Goal: Task Accomplishment & Management: Manage account settings

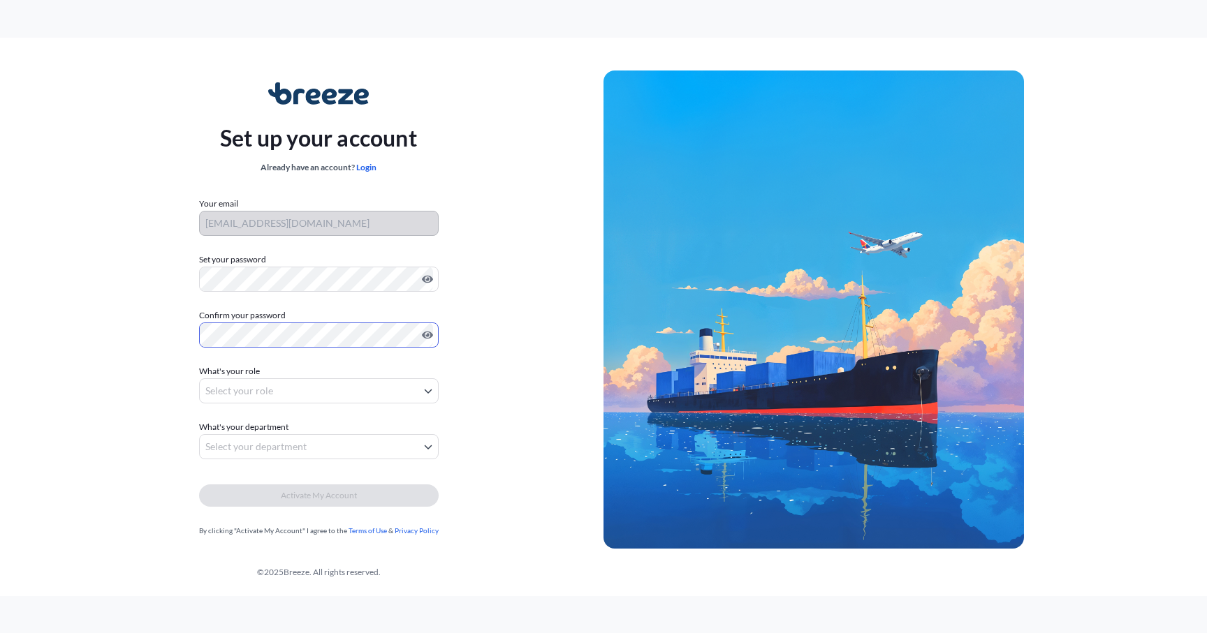
click at [295, 381] on body "Set up your account Already have an account? Login Your email doron@breezeai.co…" at bounding box center [603, 316] width 1207 height 633
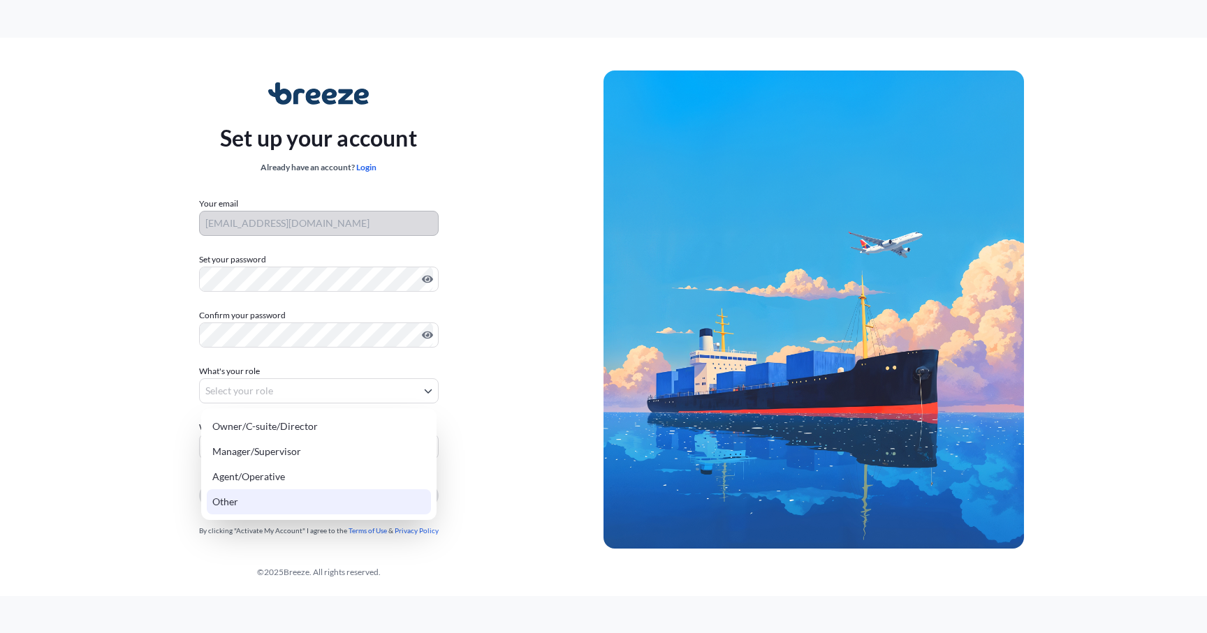
click at [321, 501] on div "Other" at bounding box center [319, 501] width 224 height 25
select select "other"
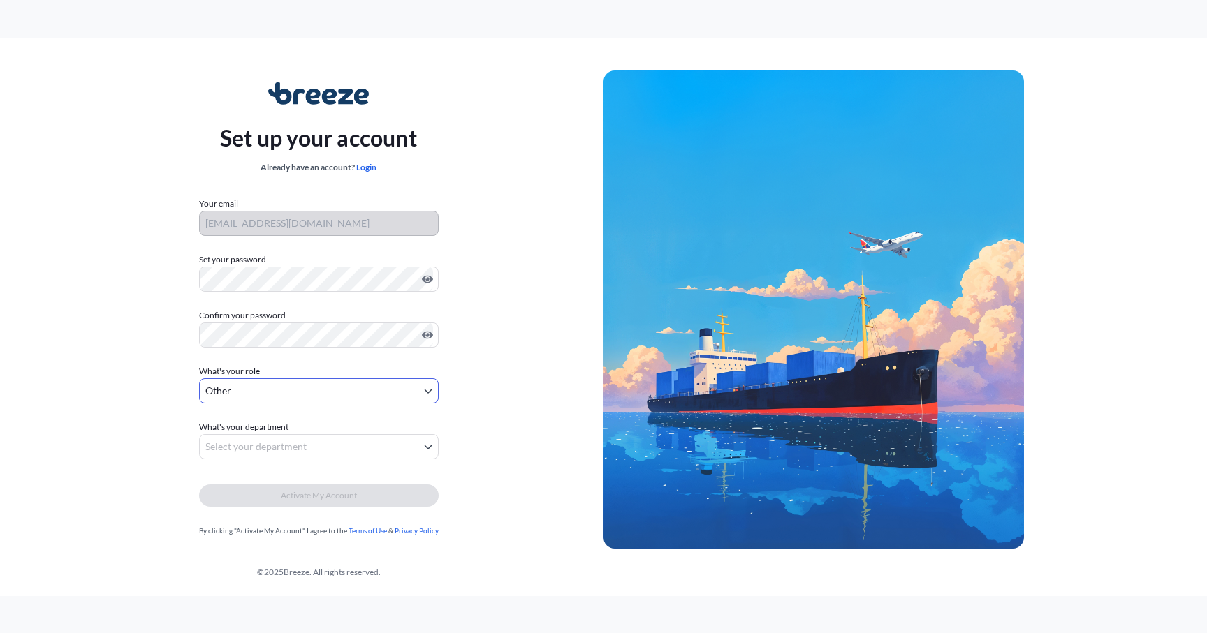
click at [317, 450] on body "Set up your account Already have an account? Login Your email doron@breezeai.co…" at bounding box center [603, 316] width 1207 height 633
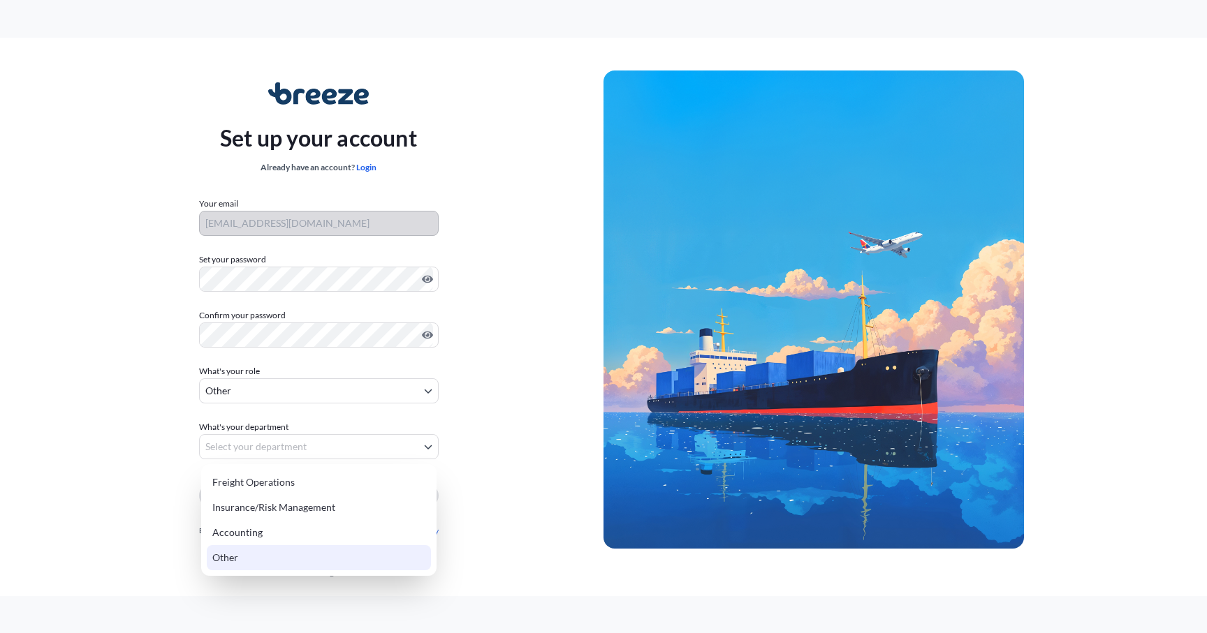
click at [318, 554] on div "Other" at bounding box center [319, 557] width 224 height 25
select select "other"
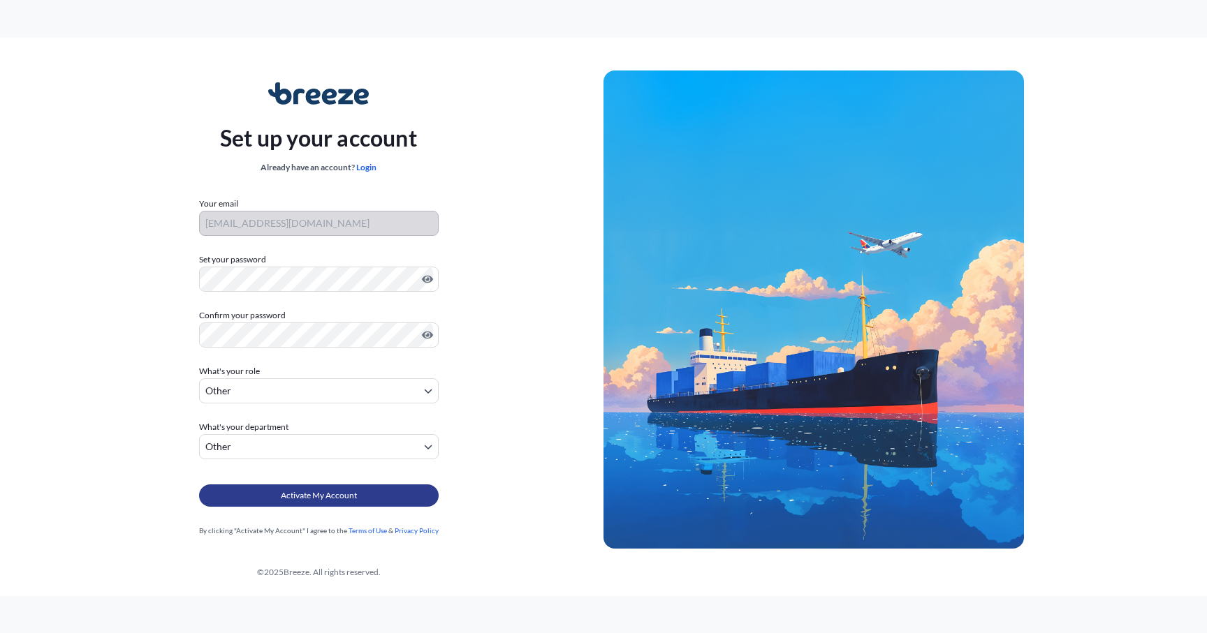
click at [341, 496] on span "Activate My Account" at bounding box center [319, 496] width 76 height 14
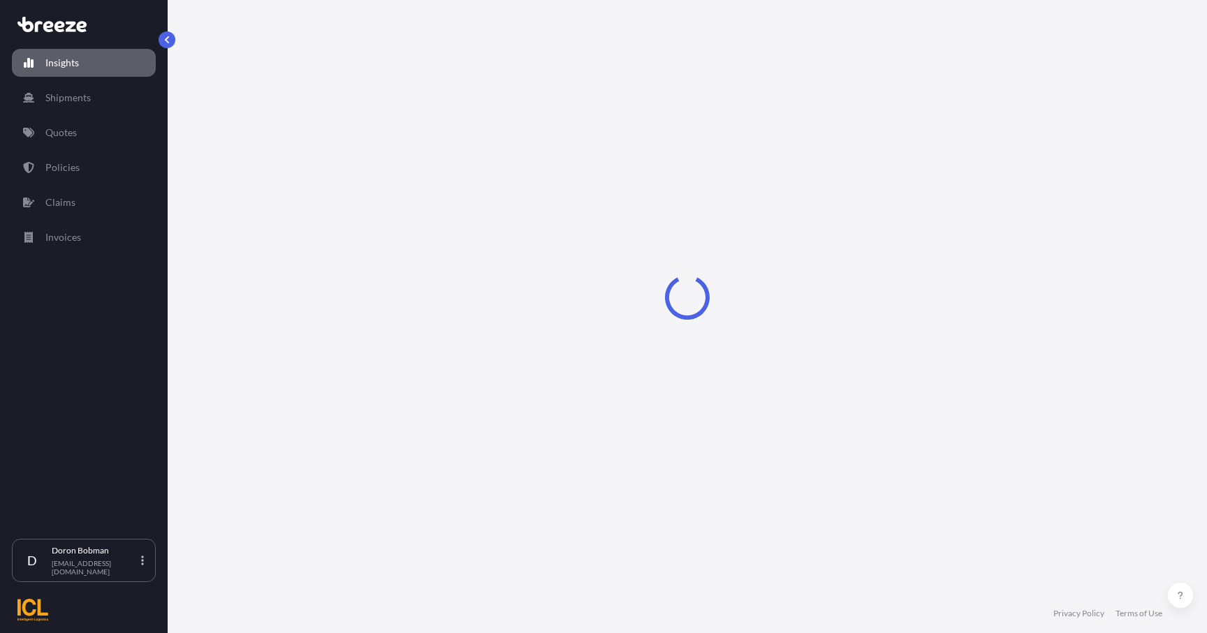
select select "2025"
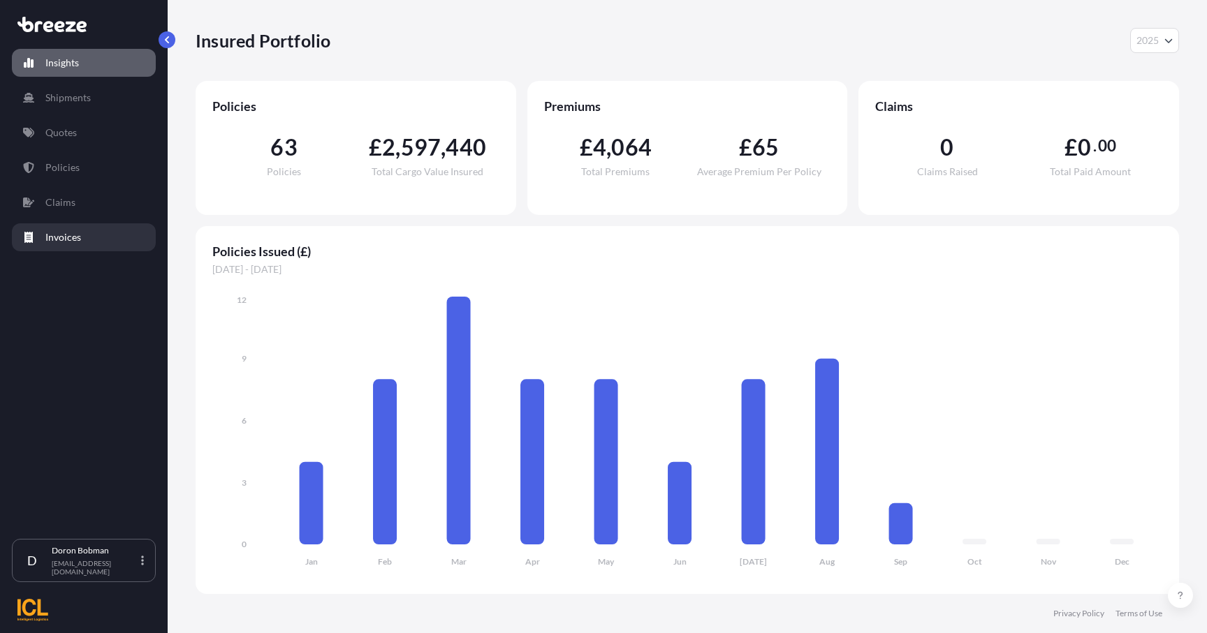
click at [78, 233] on p "Invoices" at bounding box center [63, 237] width 36 height 14
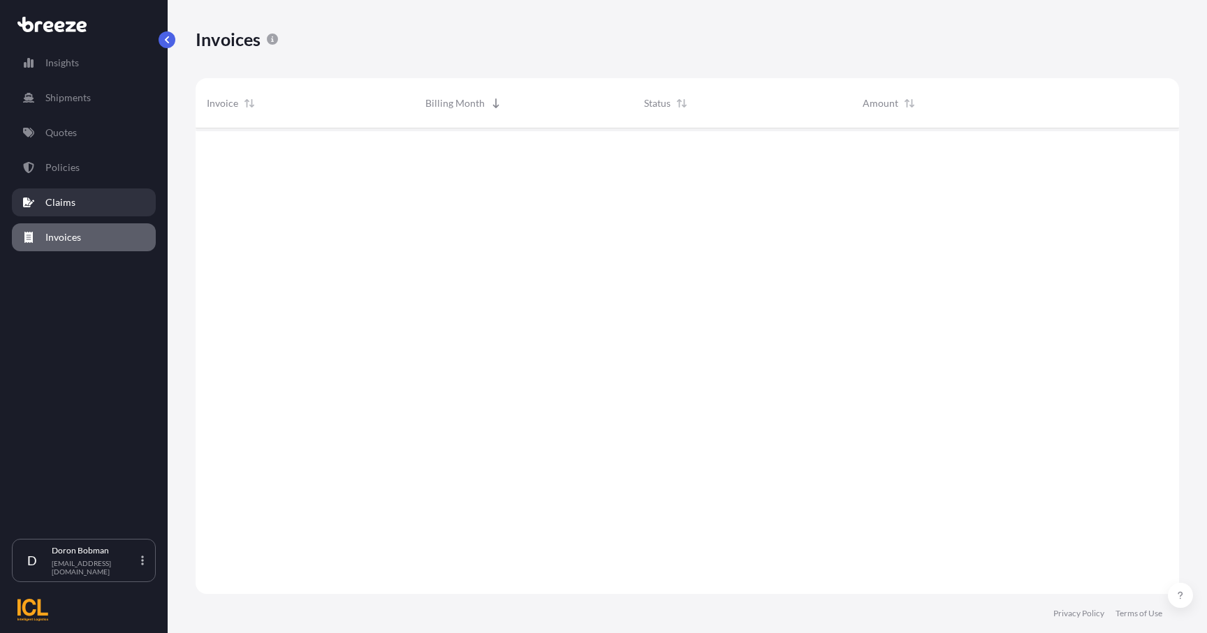
scroll to position [480, 983]
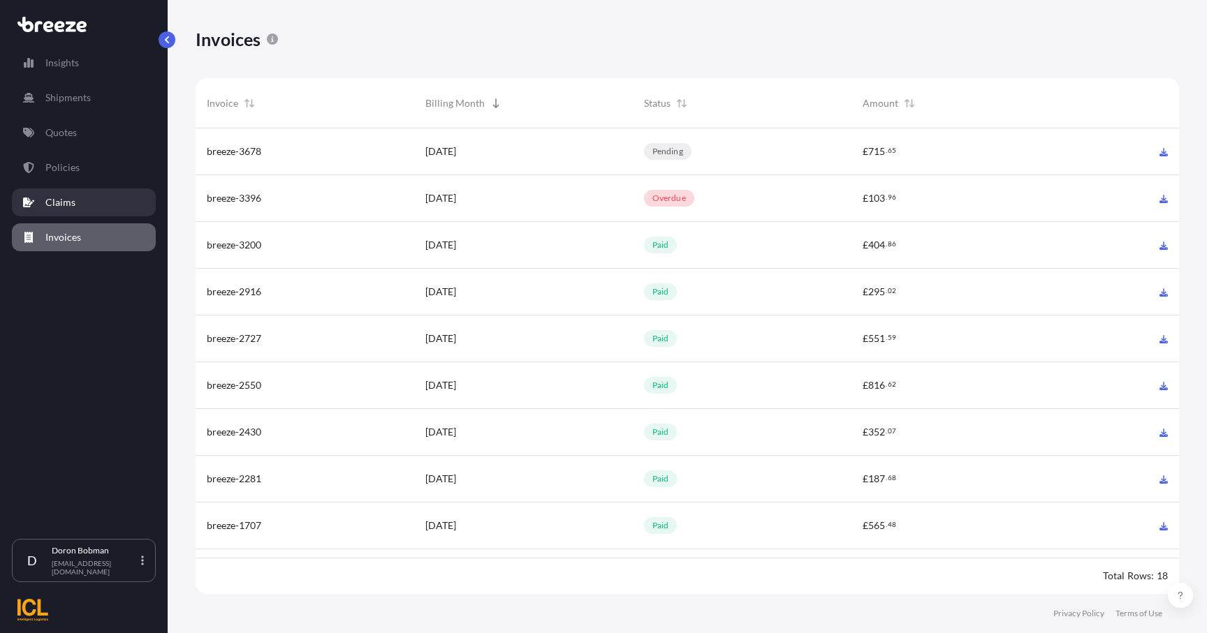
click at [71, 200] on p "Claims" at bounding box center [60, 203] width 30 height 14
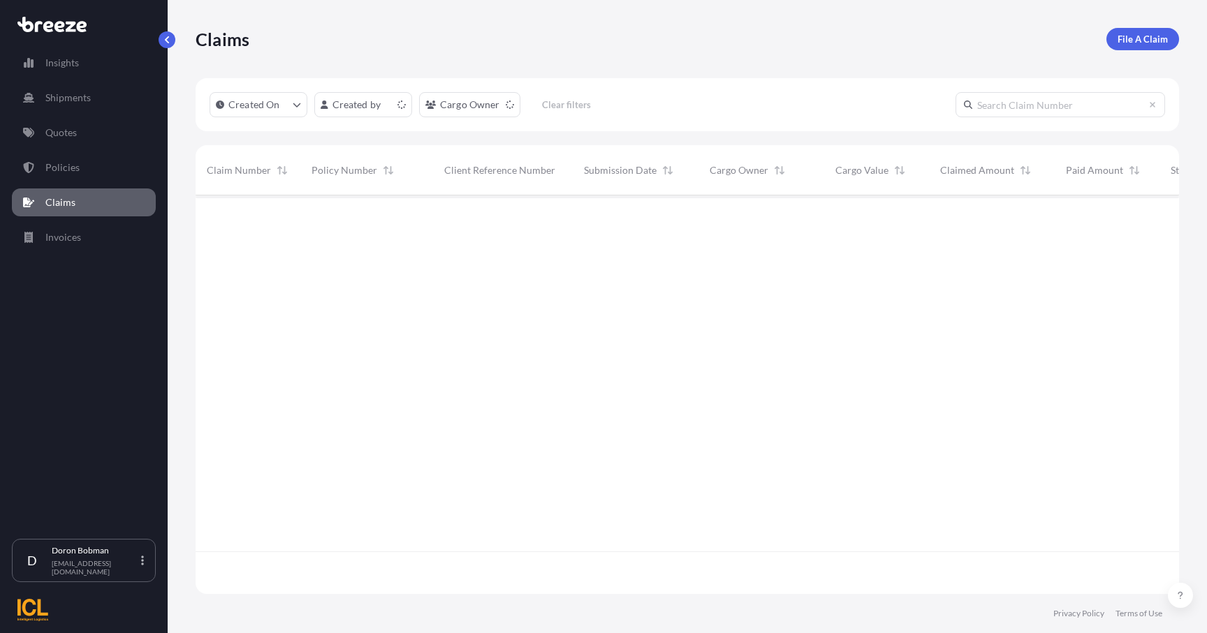
scroll to position [406, 983]
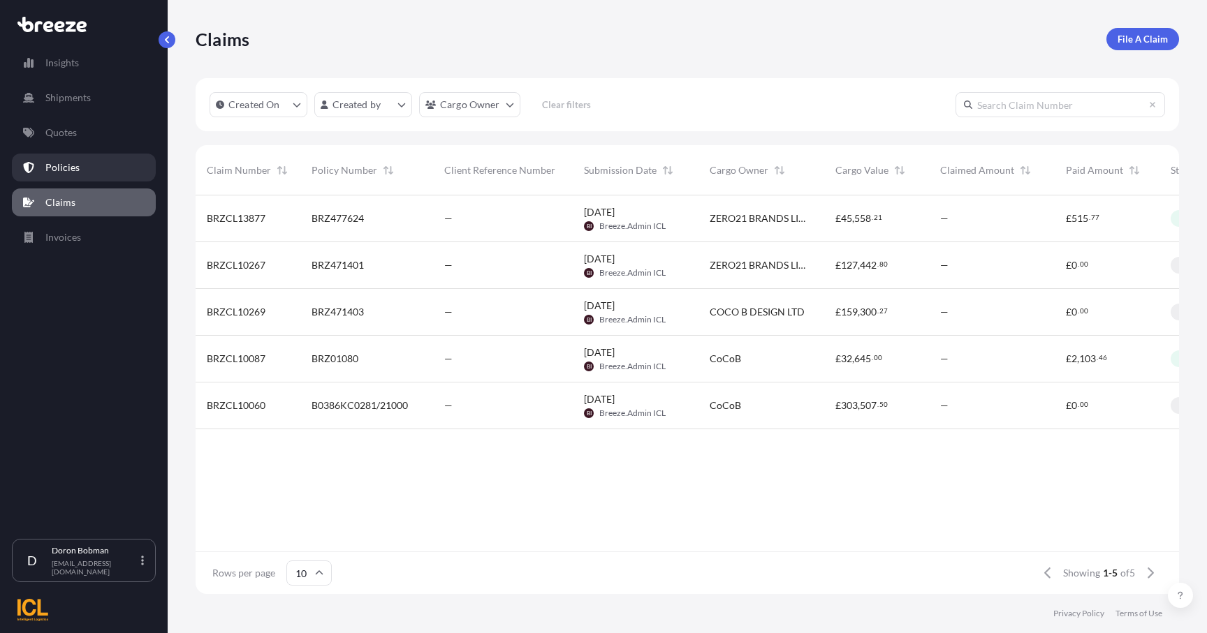
click at [71, 170] on p "Policies" at bounding box center [62, 168] width 34 height 14
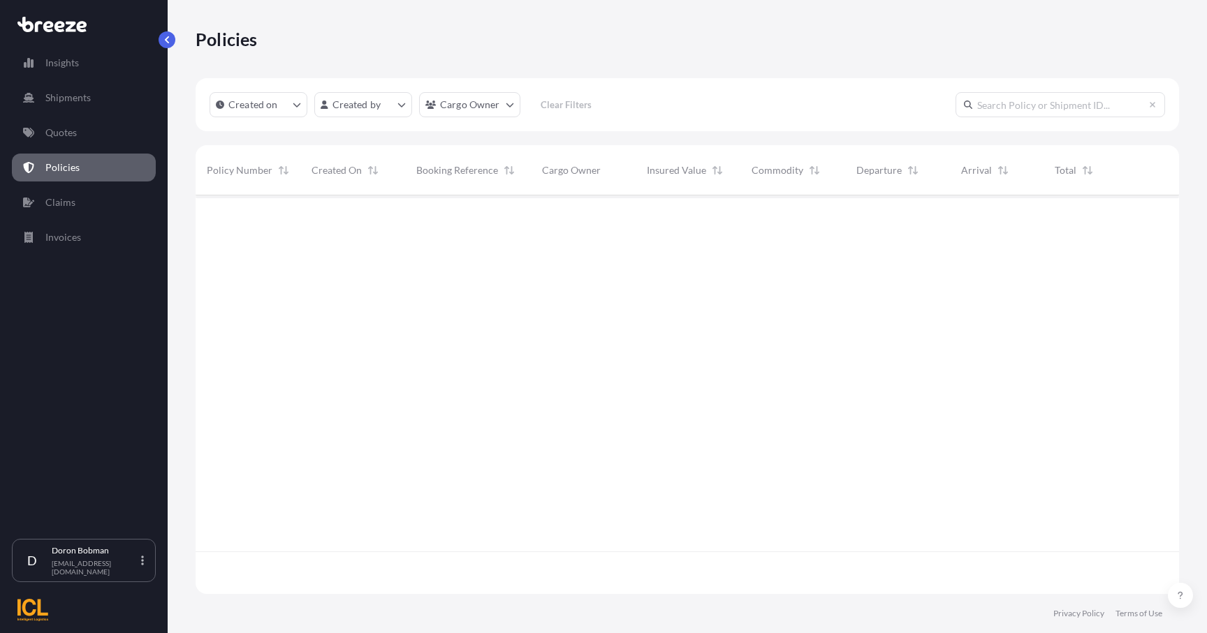
scroll to position [406, 983]
